Goal: Find specific page/section: Find specific page/section

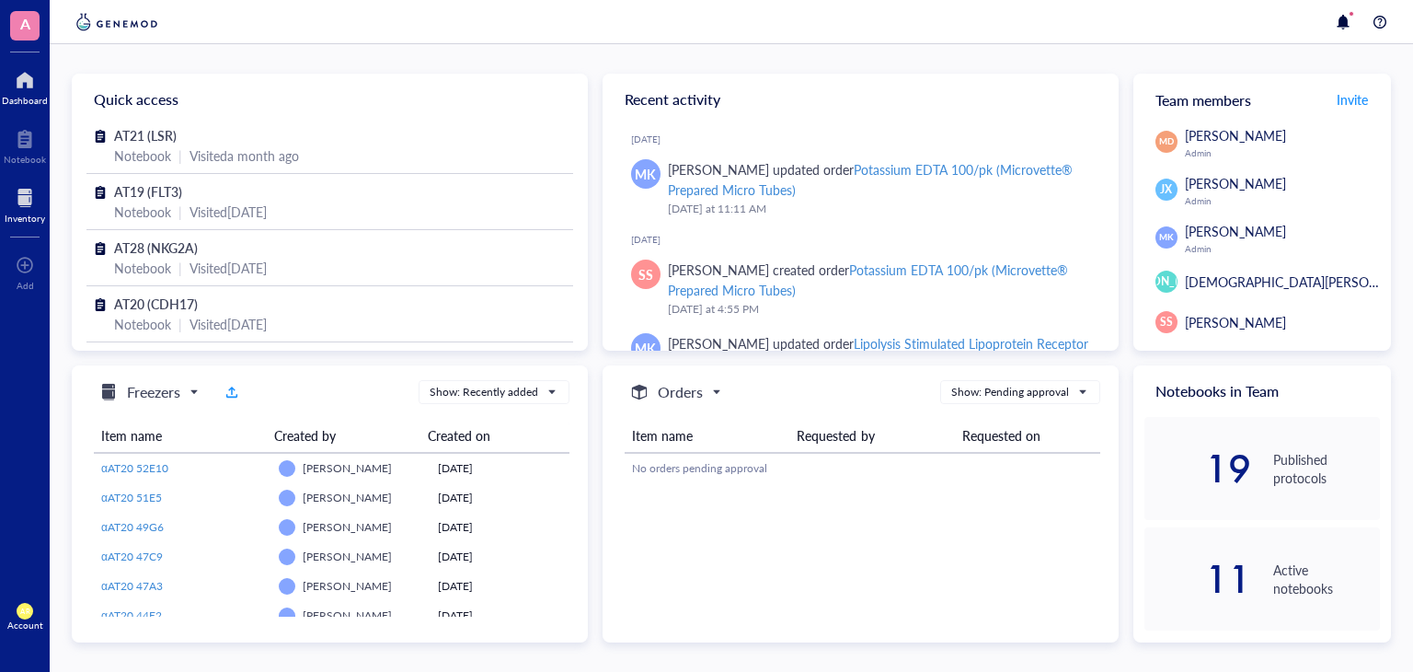
click at [31, 205] on div at bounding box center [25, 197] width 40 height 29
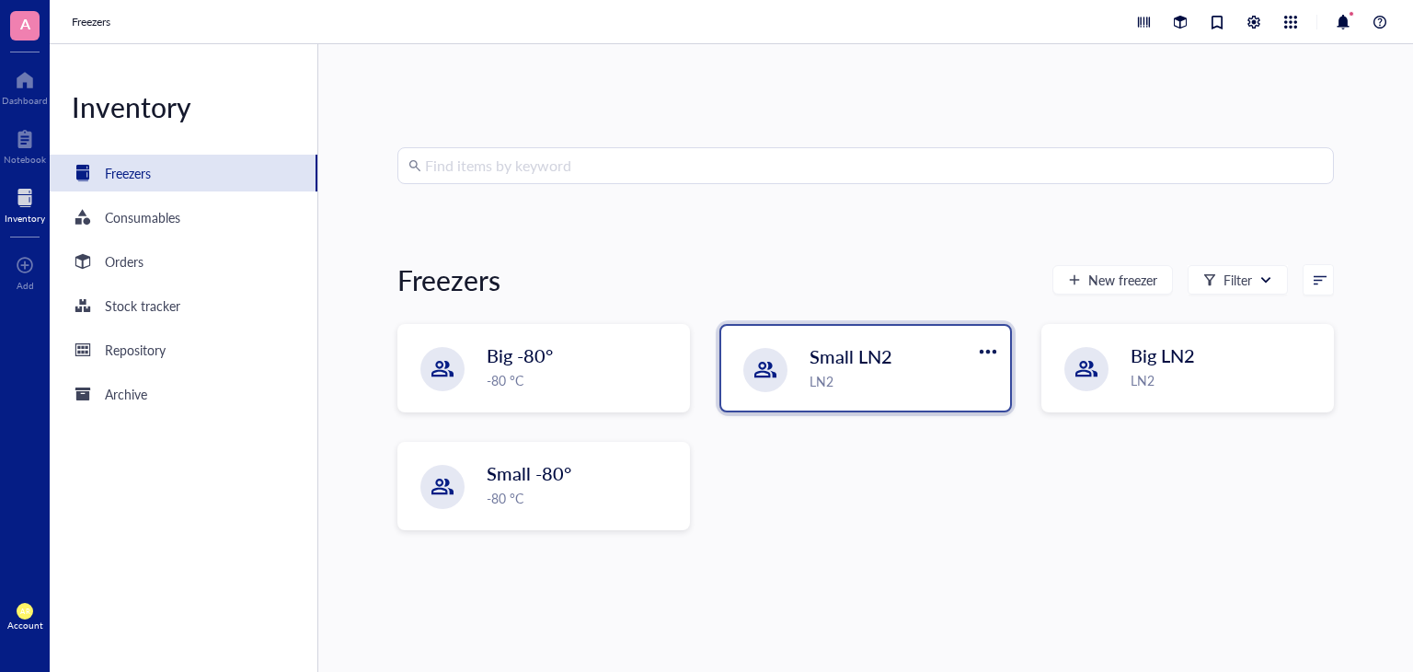
click at [861, 388] on div "LN2" at bounding box center [903, 381] width 189 height 20
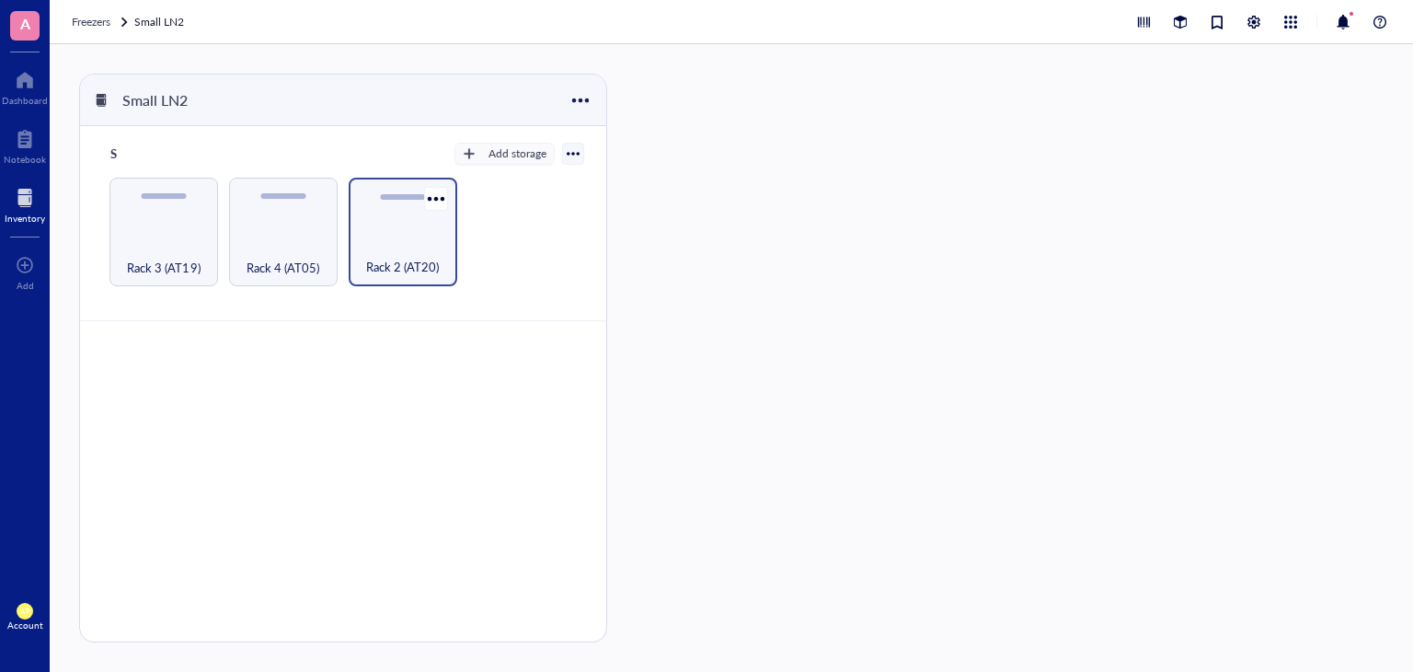
click at [415, 226] on div "Rack 2 (AT20)" at bounding box center [403, 232] width 109 height 109
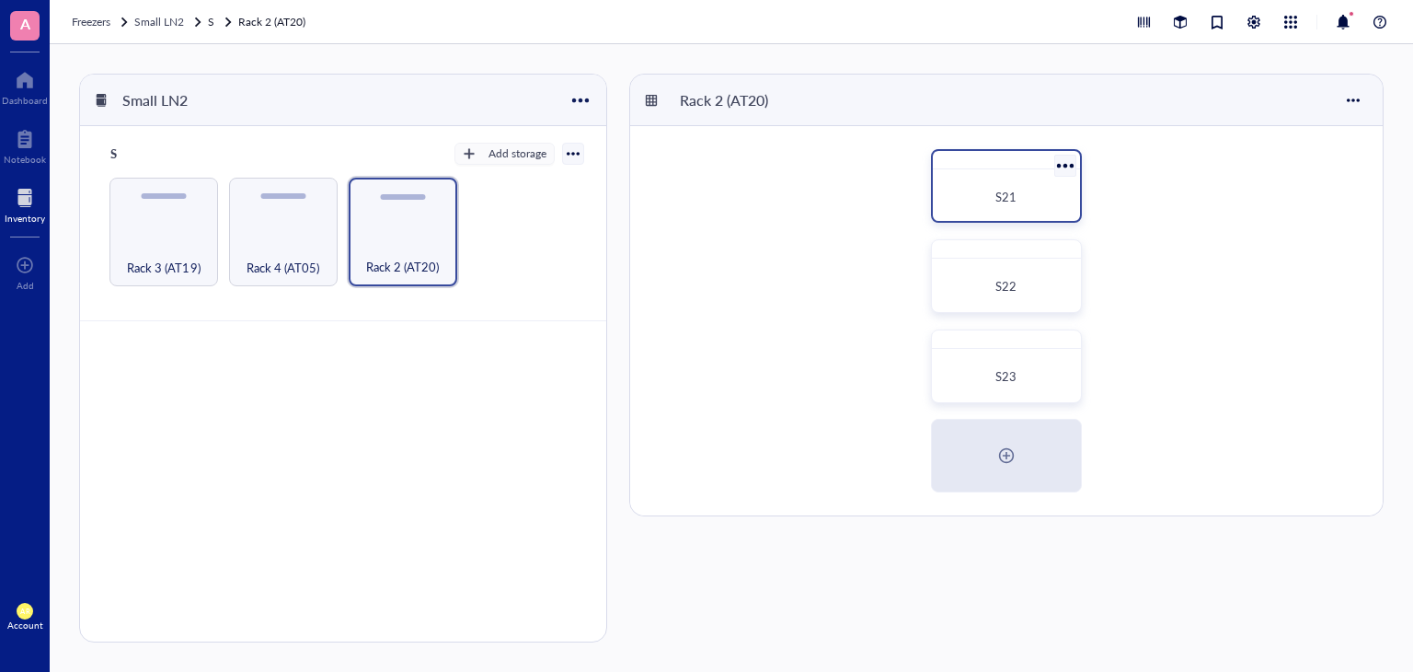
click at [1039, 209] on div "S21" at bounding box center [1006, 197] width 132 height 40
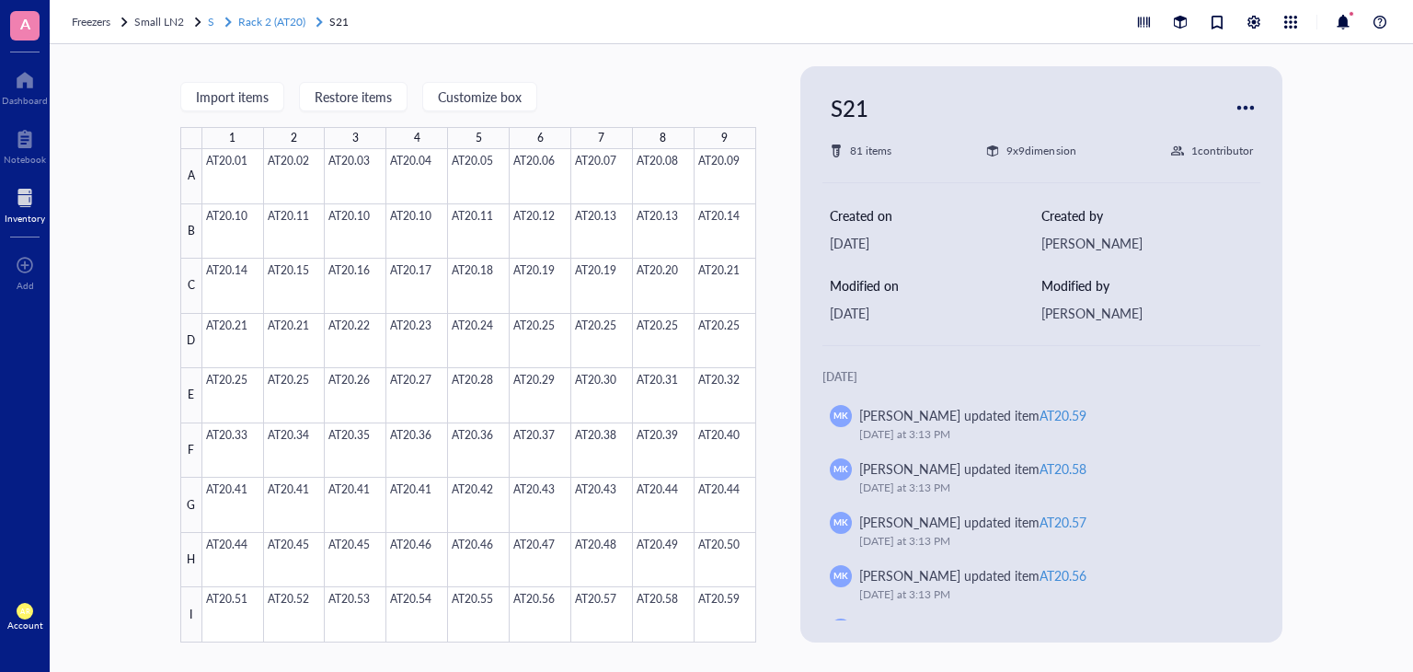
click at [210, 21] on span "S" at bounding box center [211, 22] width 6 height 16
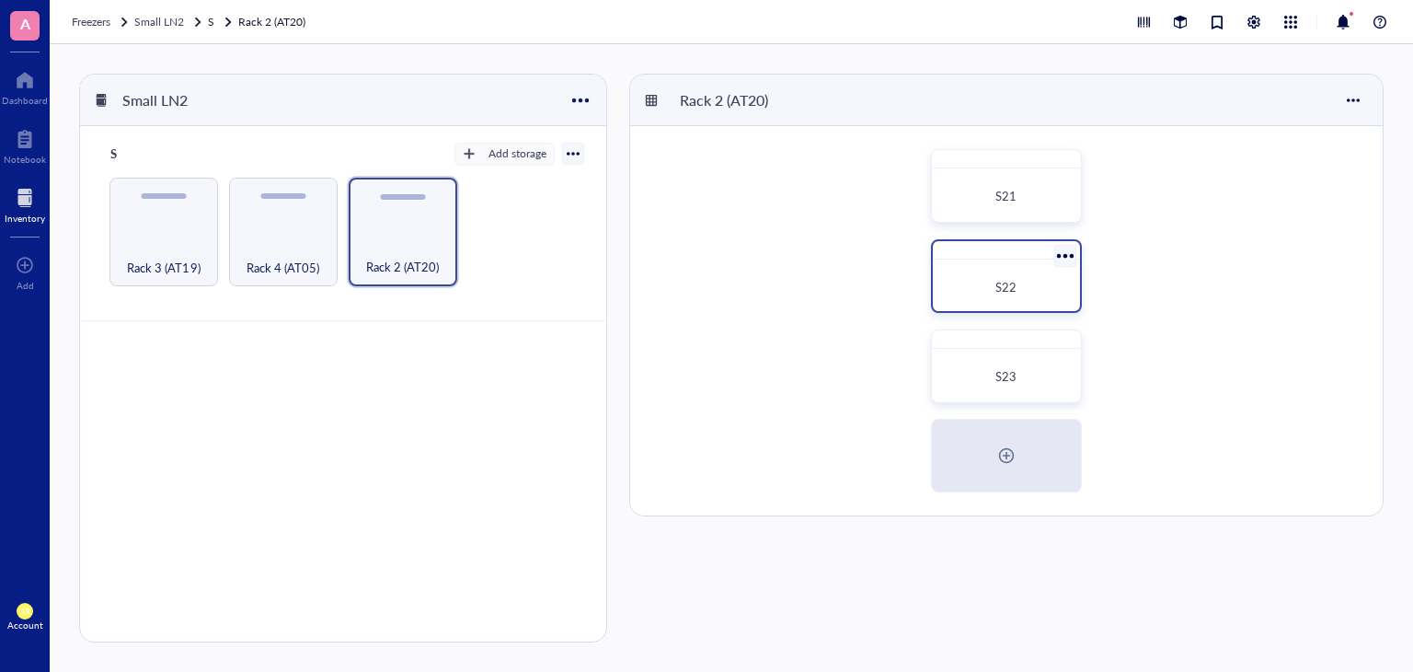
click at [1009, 283] on span "S22" at bounding box center [1005, 286] width 21 height 17
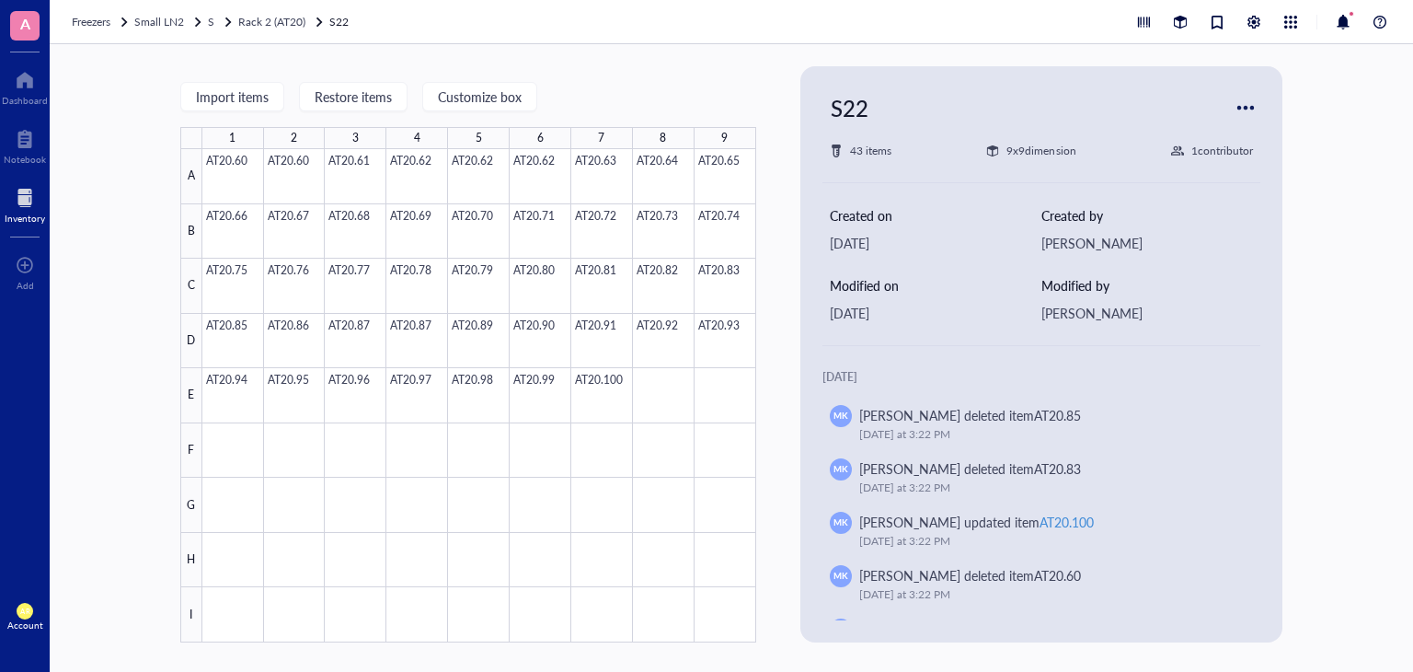
click at [206, 19] on div "Freezers Small LN2 S Rack 2 (AT20) S22" at bounding box center [212, 22] width 281 height 18
click at [213, 21] on span "S" at bounding box center [211, 22] width 6 height 16
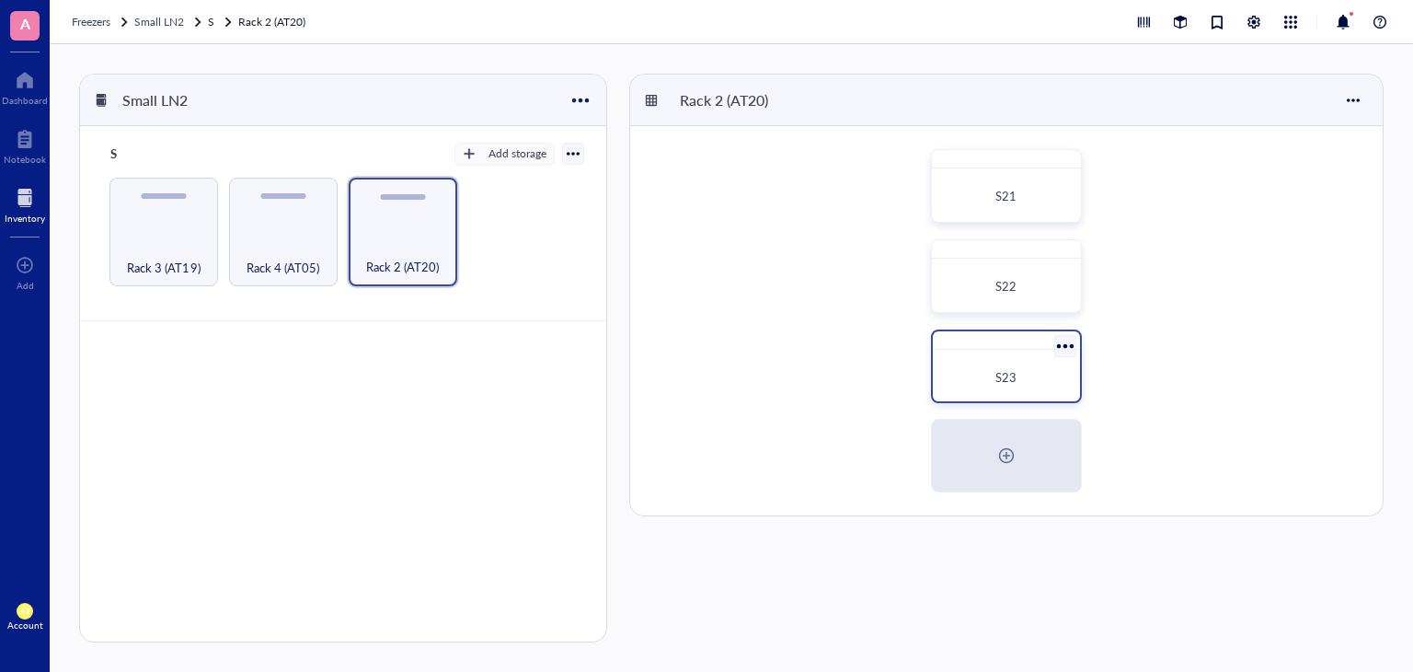
click at [992, 375] on div "S23" at bounding box center [1006, 377] width 118 height 18
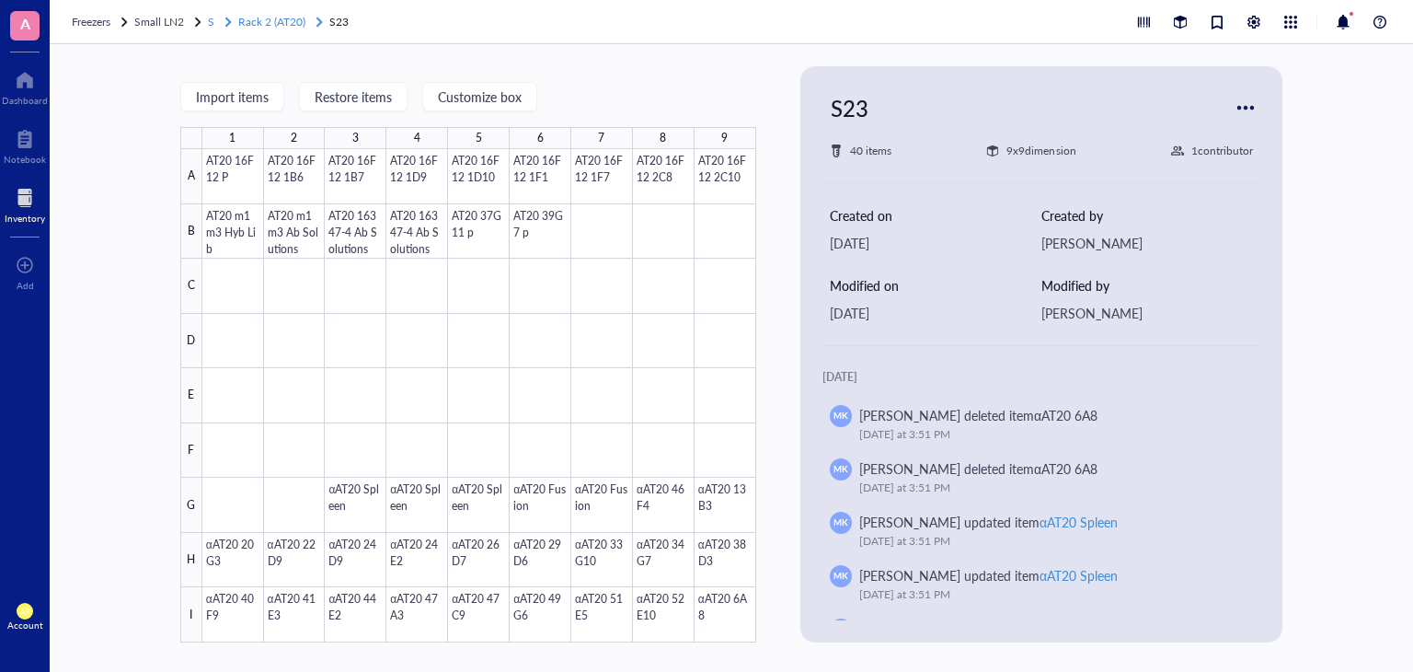
click at [213, 21] on span "S" at bounding box center [211, 22] width 6 height 16
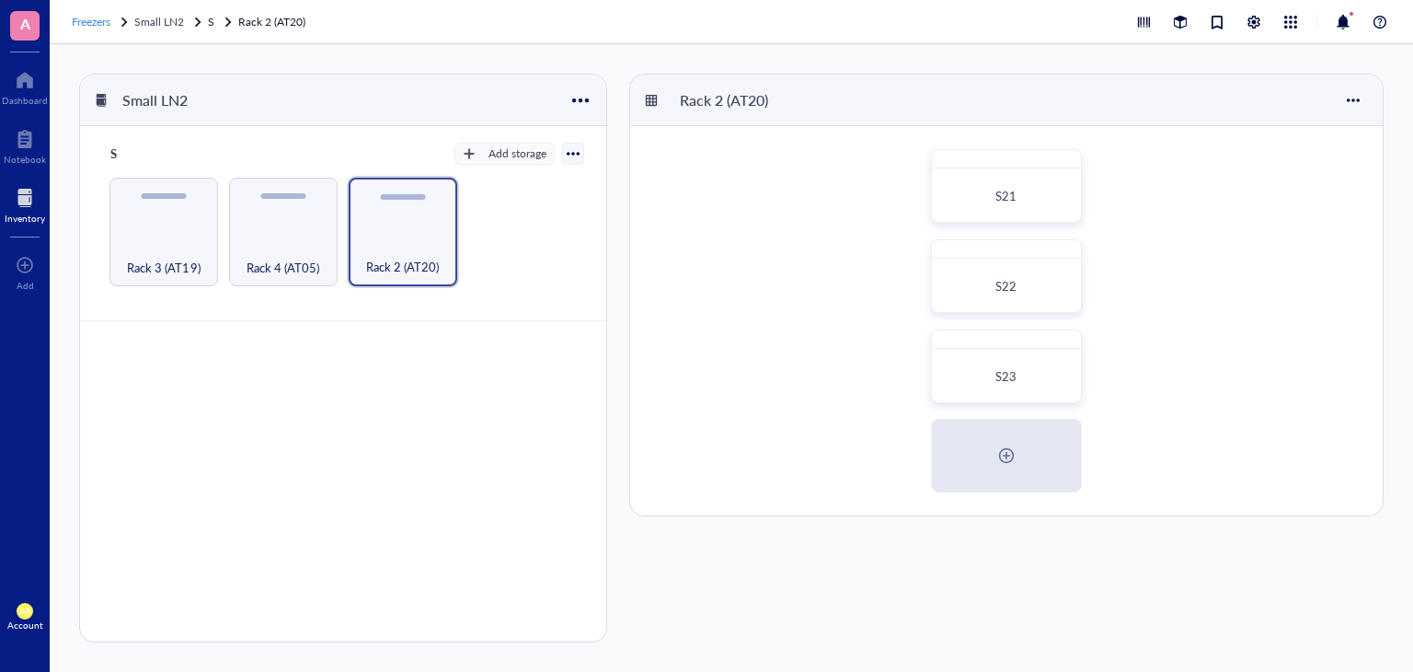
click at [92, 23] on span "Freezers" at bounding box center [91, 22] width 39 height 16
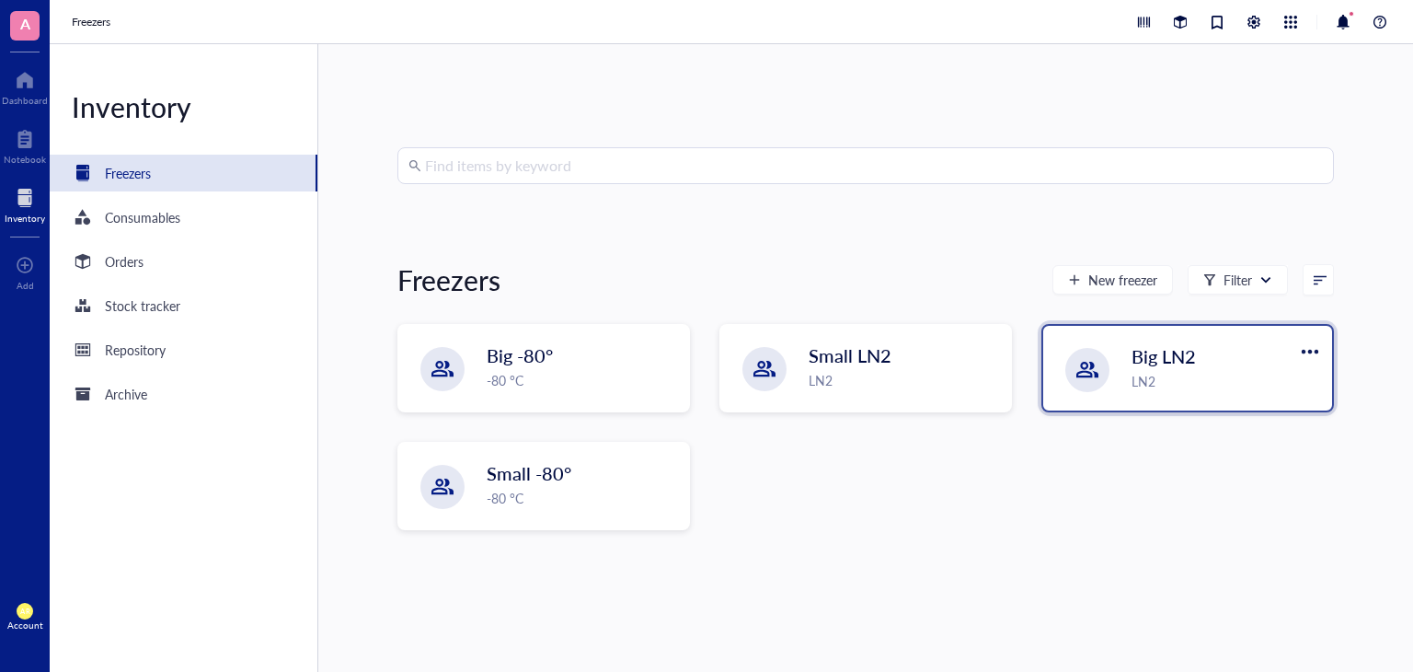
click at [1185, 382] on div "LN2" at bounding box center [1225, 381] width 189 height 20
